Goal: Check status

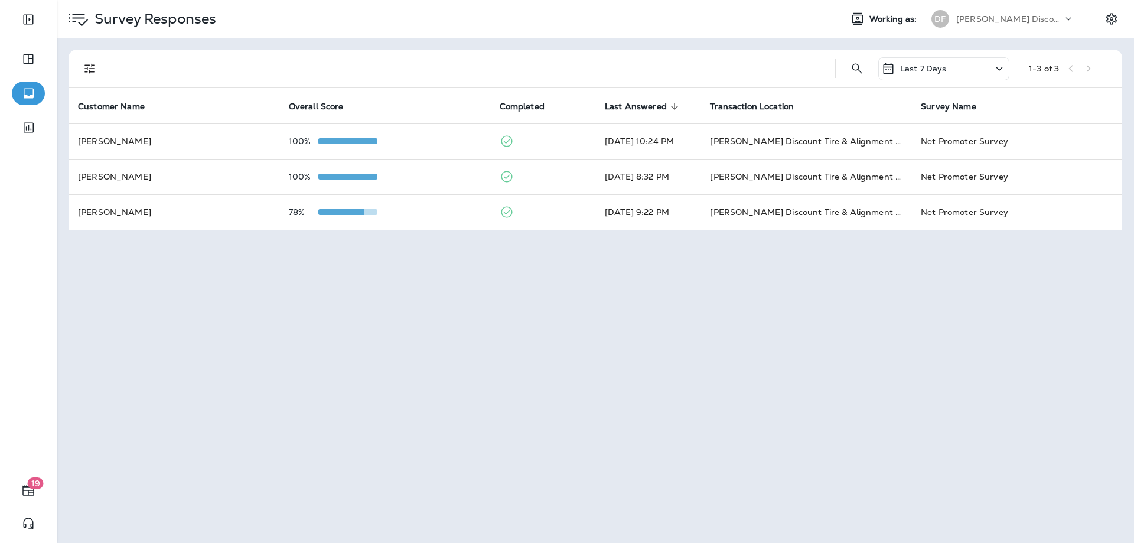
click at [402, 211] on div "78%" at bounding box center [385, 211] width 192 height 9
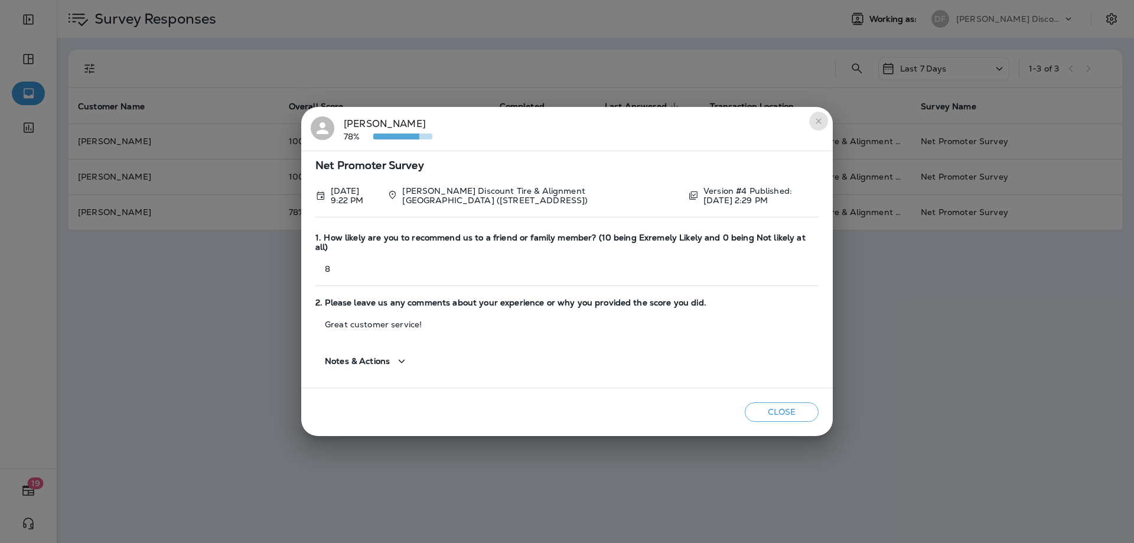
click at [812, 131] on button "close" at bounding box center [818, 121] width 19 height 19
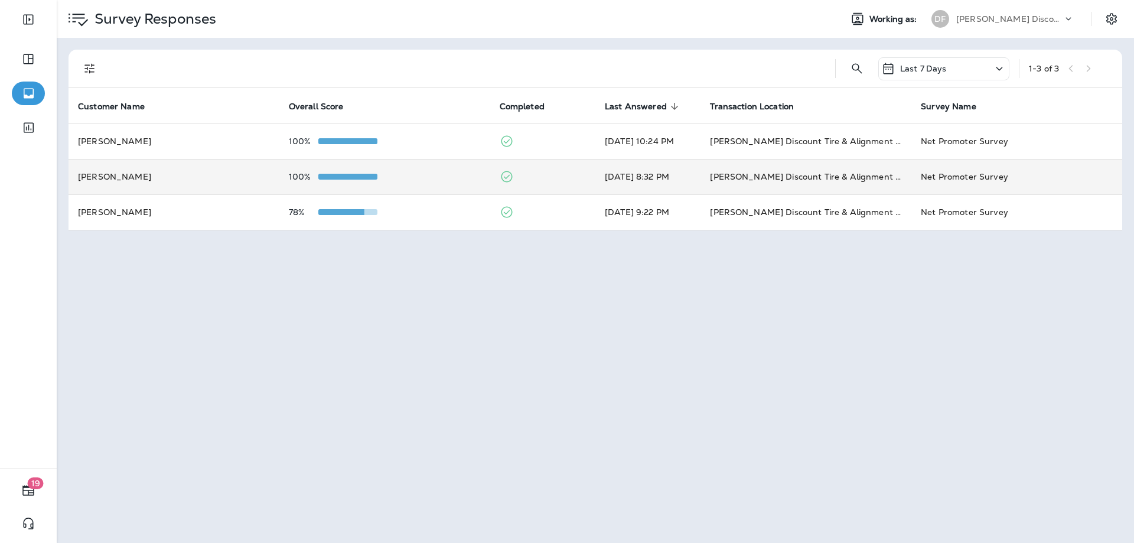
click at [709, 173] on td "[PERSON_NAME] Discount Tire & Alignment [GEOGRAPHIC_DATA] ([STREET_ADDRESS])" at bounding box center [806, 176] width 211 height 35
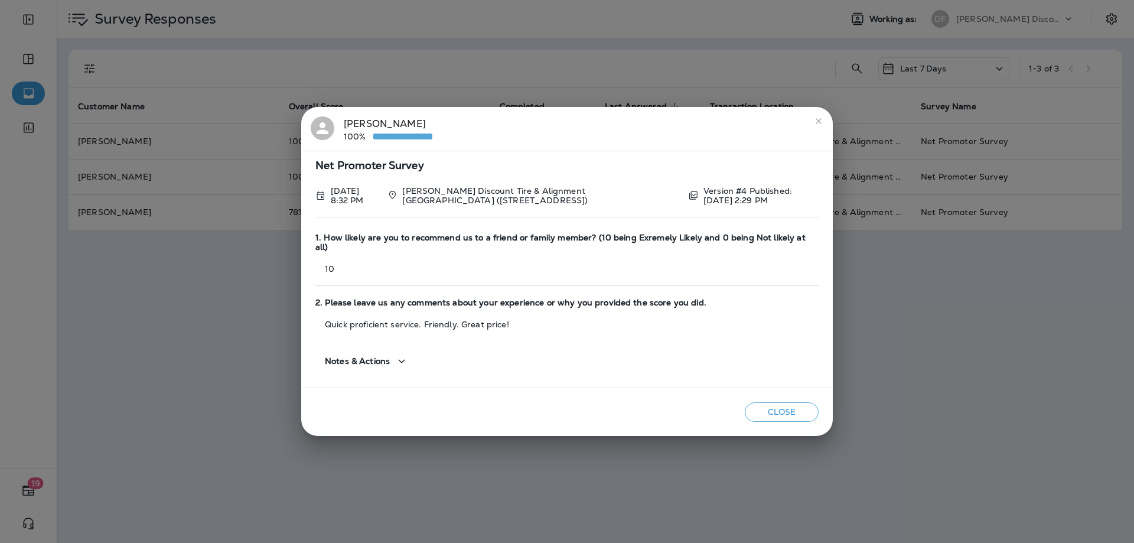
click at [818, 126] on icon "close" at bounding box center [818, 120] width 9 height 9
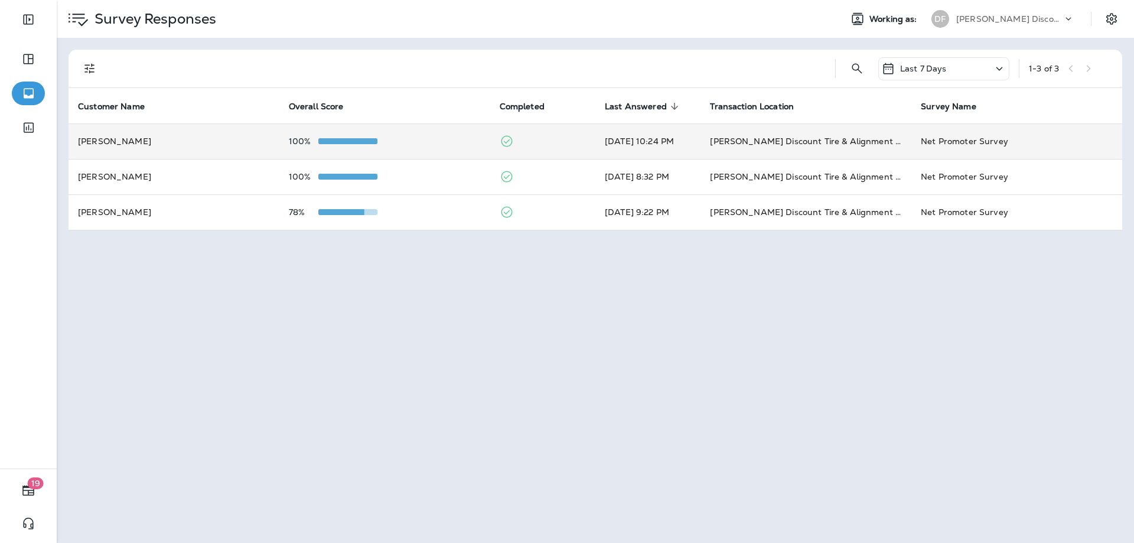
click at [632, 142] on td "[DATE] 10:24 PM" at bounding box center [648, 140] width 105 height 35
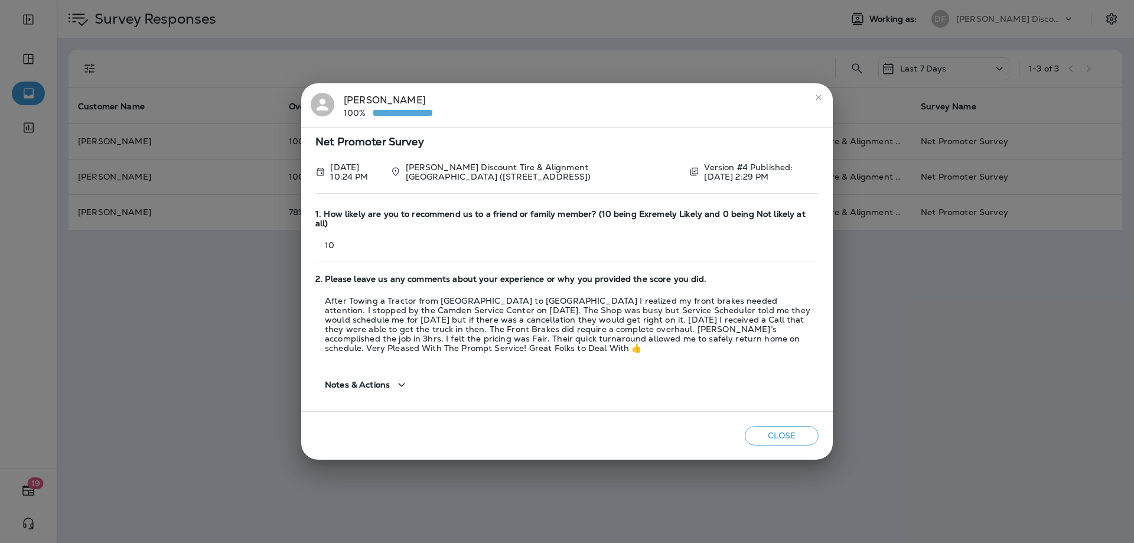
click at [815, 102] on icon "close" at bounding box center [818, 97] width 9 height 9
